Goal: Navigation & Orientation: Find specific page/section

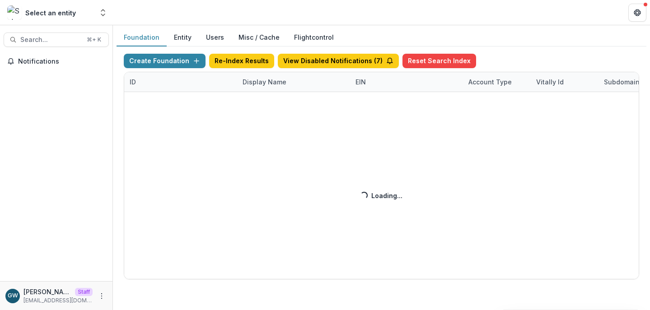
click at [259, 84] on div "Create Foundation Re-Index Results View Disabled Notifications ( 7 ) Reset Sear…" at bounding box center [382, 167] width 516 height 226
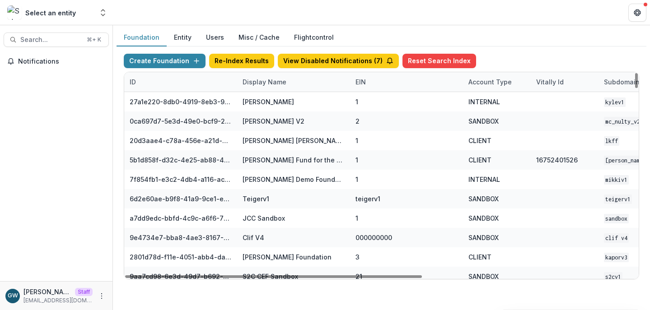
click at [255, 78] on div "Display Name" at bounding box center [264, 81] width 55 height 9
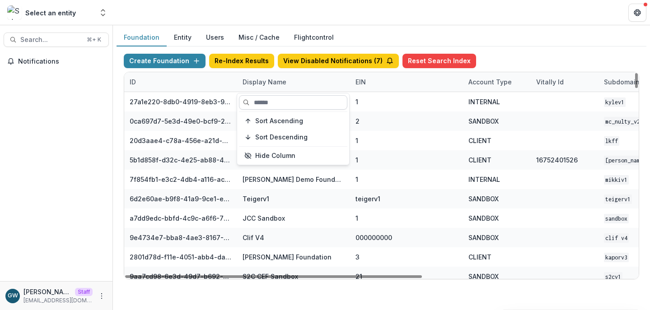
click at [264, 101] on input at bounding box center [293, 102] width 108 height 14
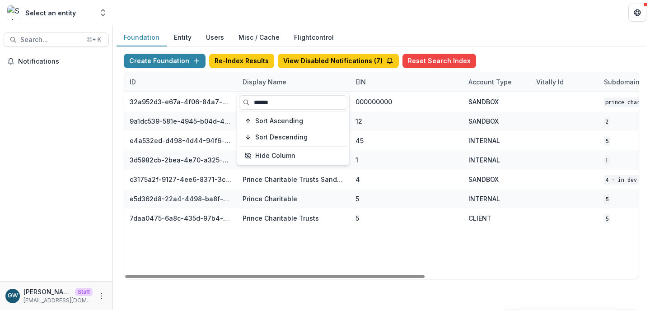
type input "******"
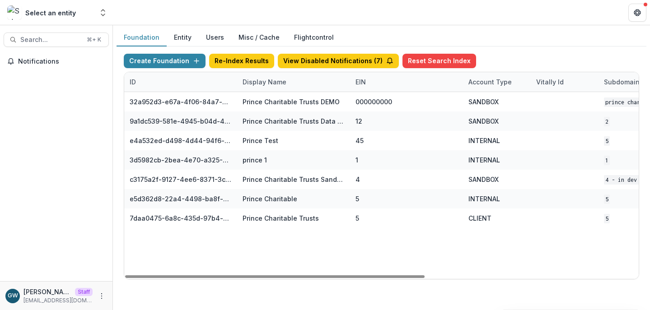
click at [524, 46] on div "Foundation Entity Users Misc / Cache Flightcontrol" at bounding box center [382, 38] width 530 height 18
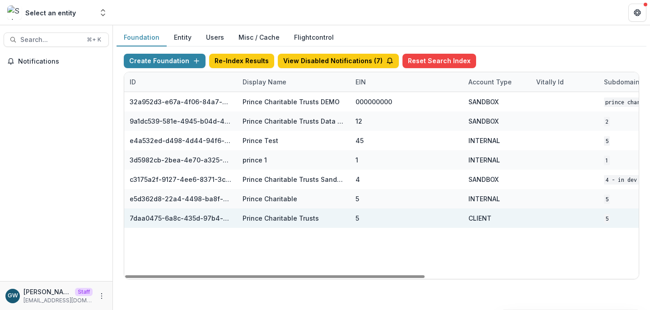
scroll to position [0, 366]
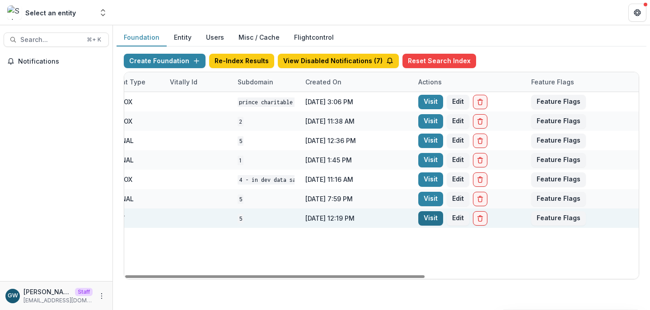
click at [426, 216] on link "Visit" at bounding box center [430, 218] width 25 height 14
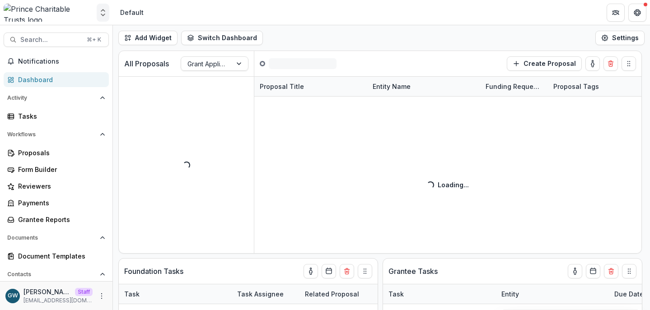
click at [105, 14] on icon "Open entity switcher" at bounding box center [103, 12] width 9 height 9
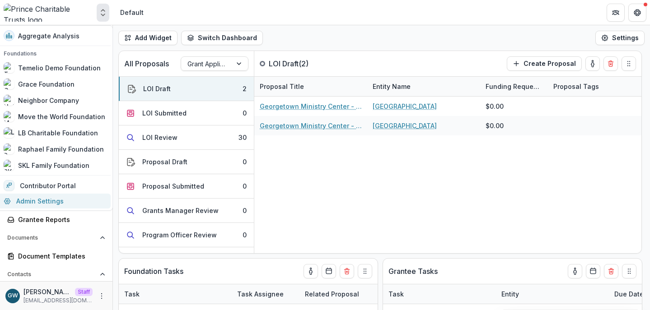
click at [57, 196] on link "Admin Settings" at bounding box center [54, 201] width 113 height 15
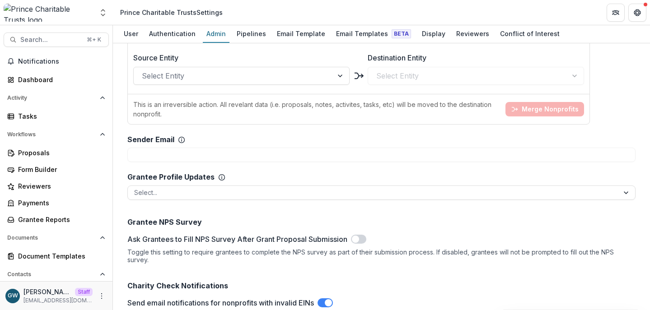
scroll to position [1101, 0]
